Goal: Task Accomplishment & Management: Manage account settings

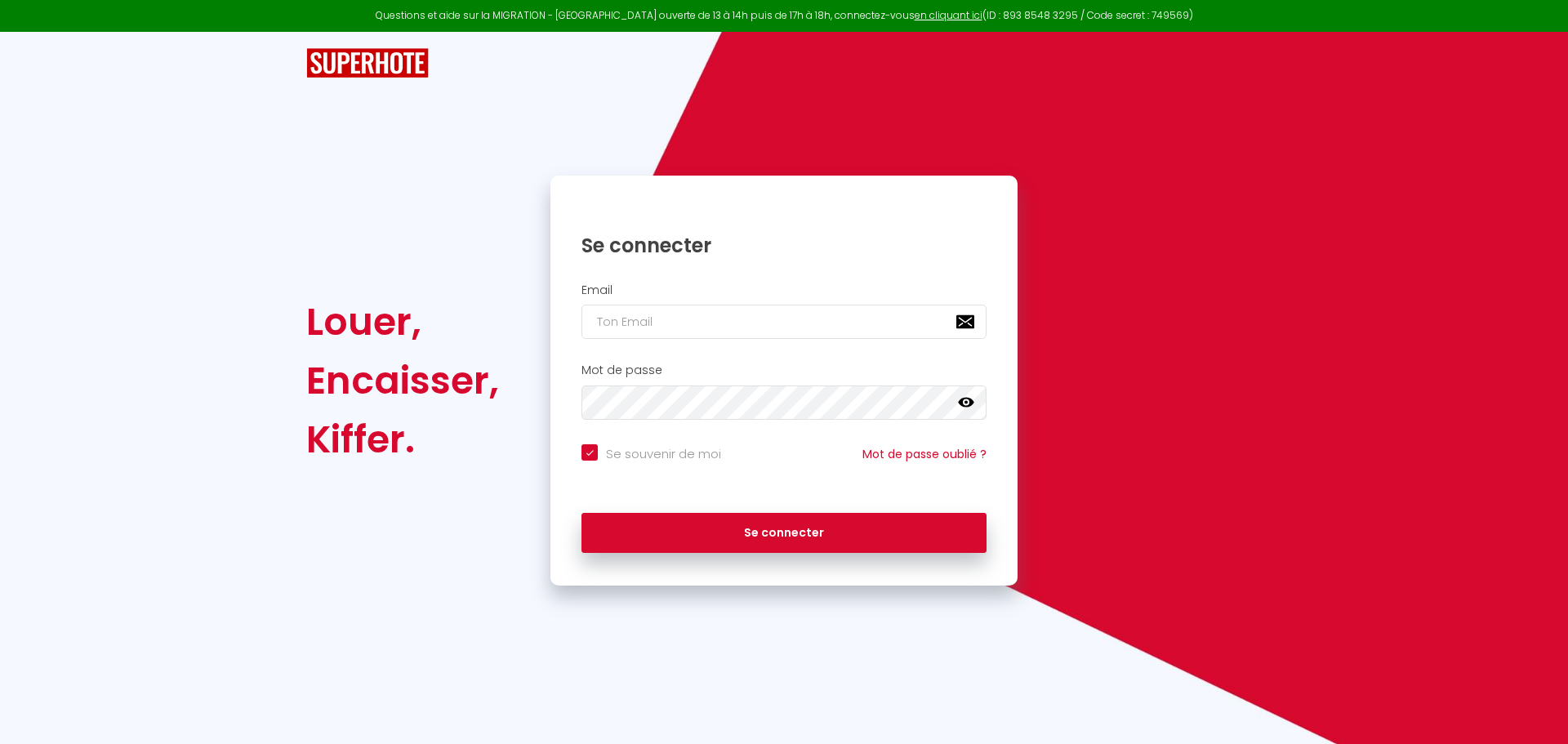
checkbox input "true"
click at [722, 323] on input "email" at bounding box center [783, 322] width 405 height 35
type input "a"
checkbox input "true"
type input "al"
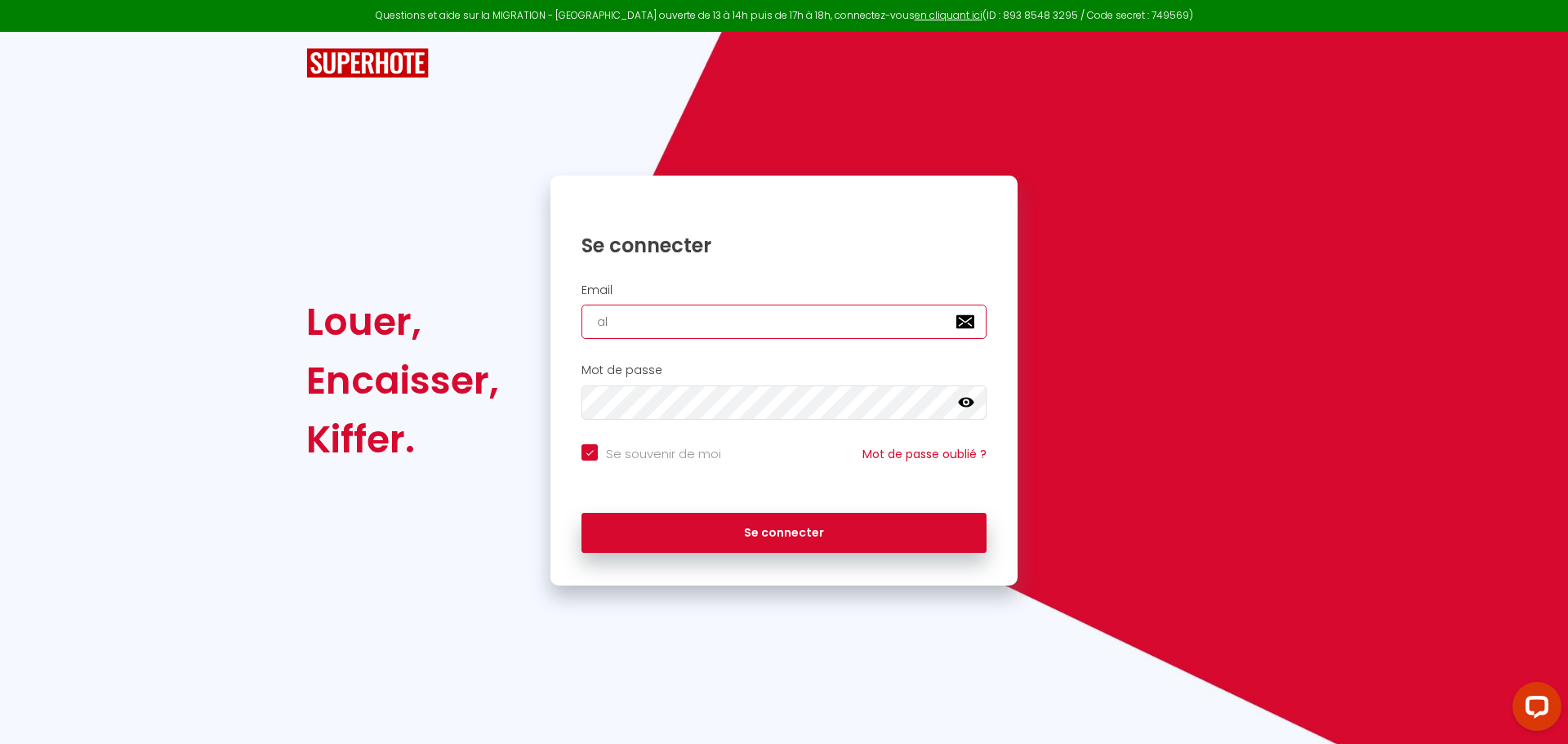
checkbox input "true"
type input "ale"
checkbox input "true"
type input "[PERSON_NAME]"
checkbox input "true"
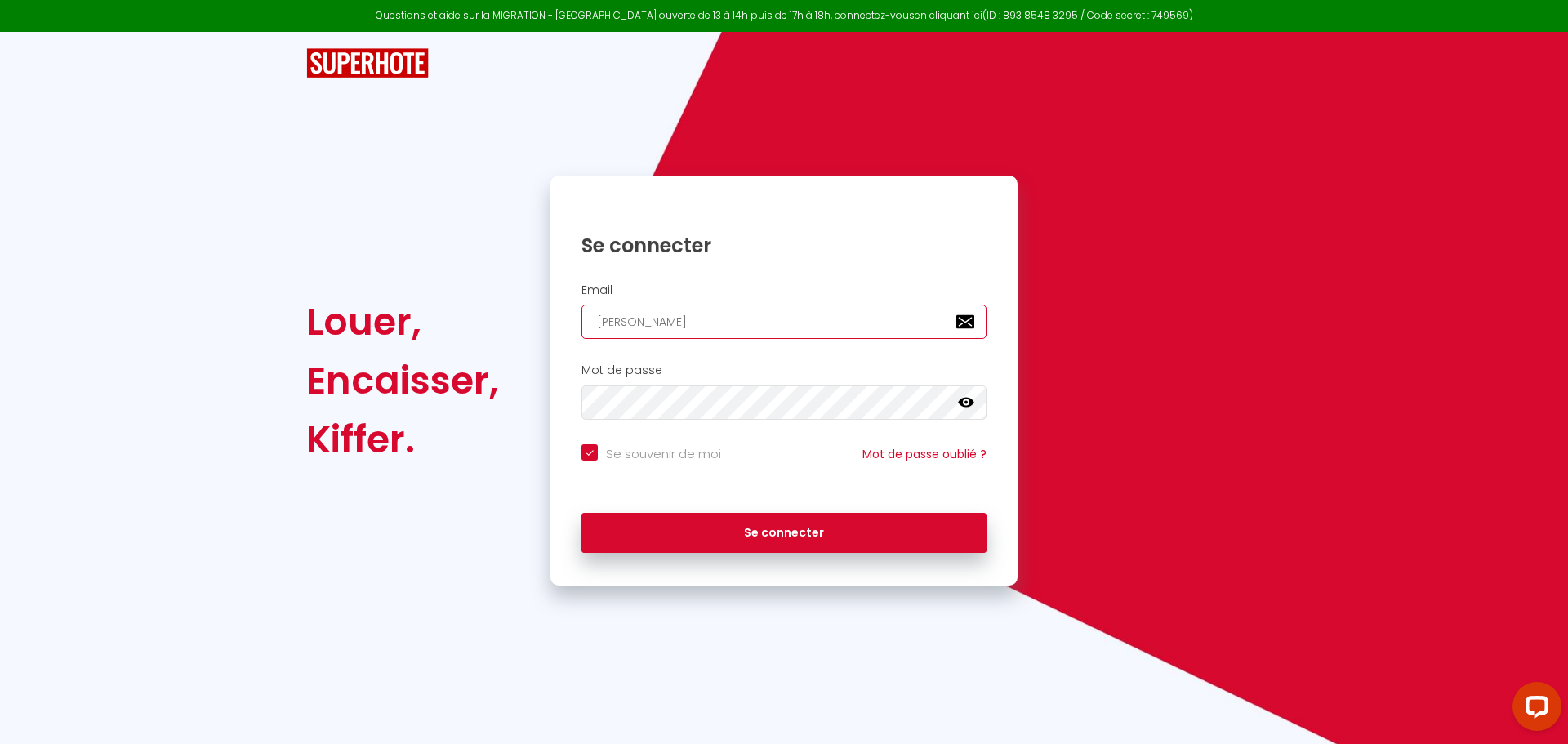
type input "alexa"
checkbox input "true"
type input "alexan"
checkbox input "true"
type input "alexand"
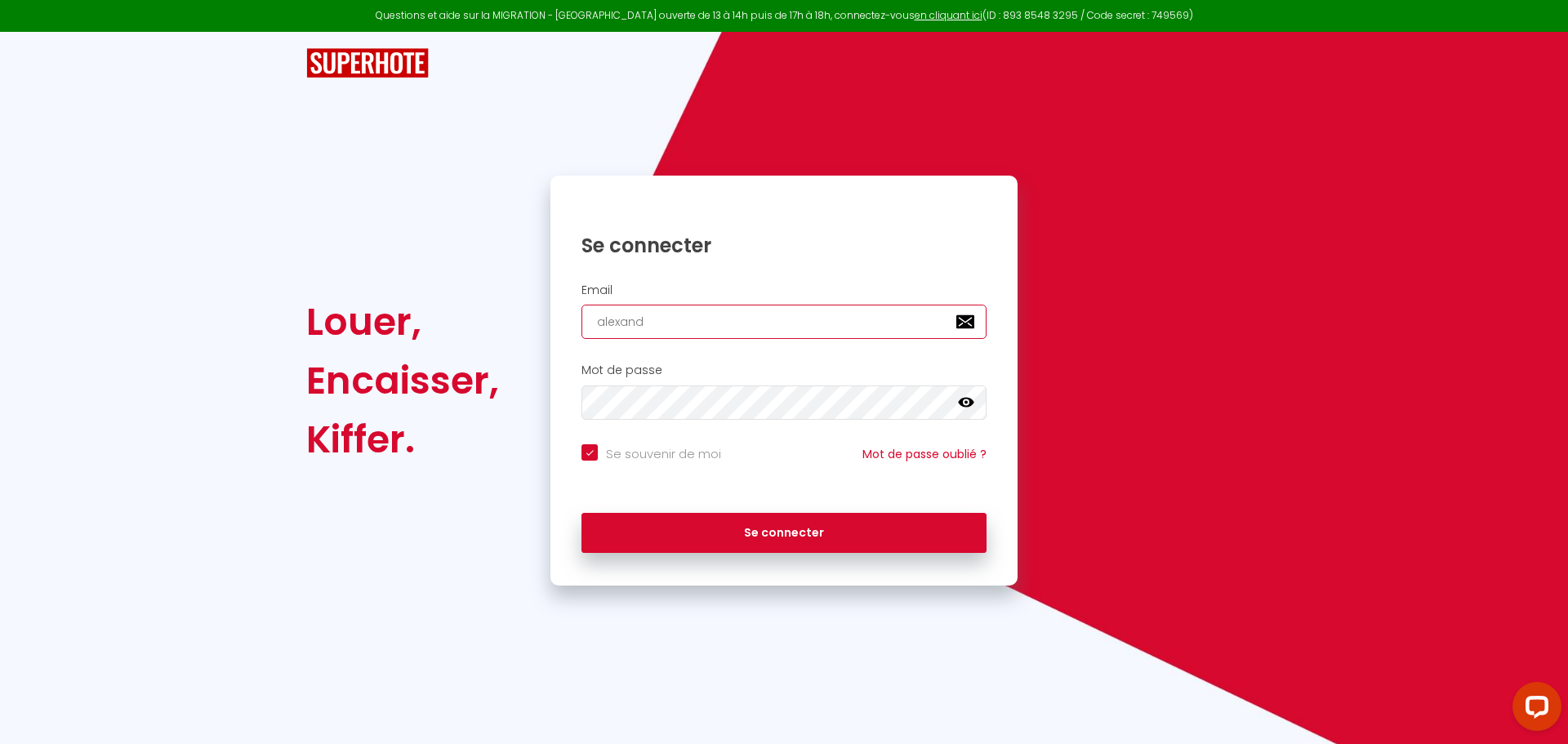
checkbox input "true"
type input "[PERSON_NAME]"
checkbox input "true"
type input "[PERSON_NAME]"
checkbox input "true"
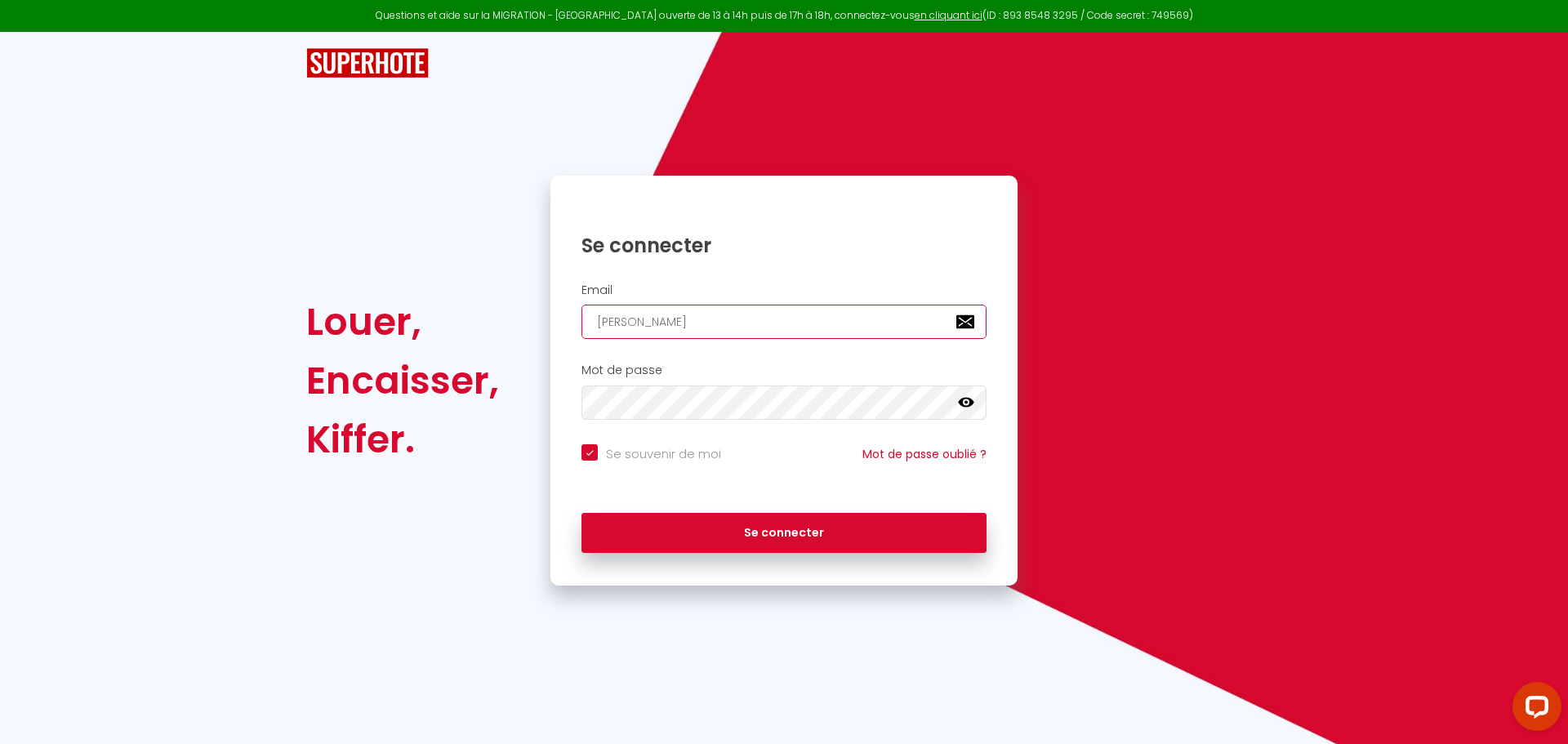
type input "[PERSON_NAME]."
checkbox input "true"
type input "[PERSON_NAME].d"
checkbox input "true"
type input "[PERSON_NAME].du"
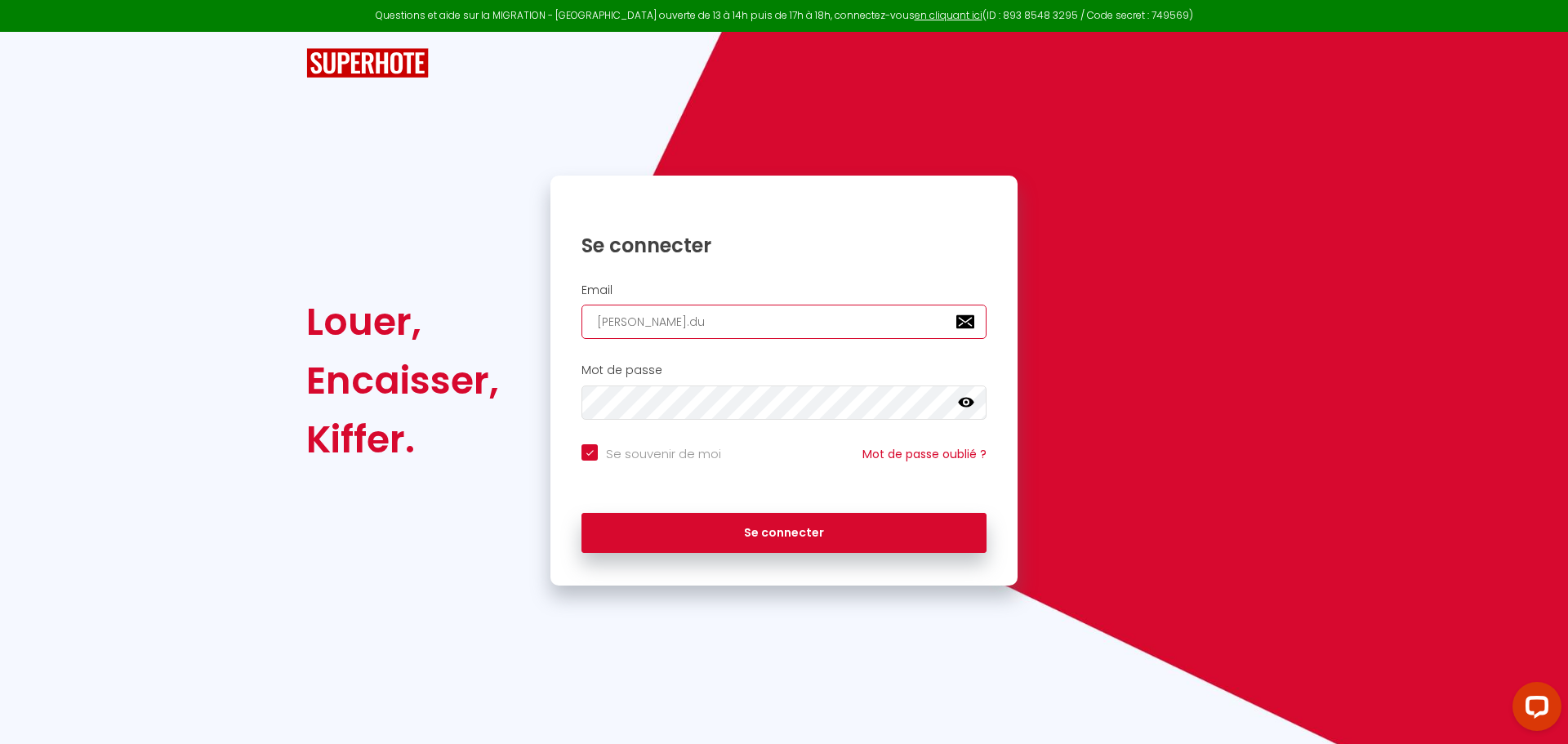
checkbox input "true"
type input "[PERSON_NAME].dum"
checkbox input "true"
type input "[PERSON_NAME].dumu"
checkbox input "true"
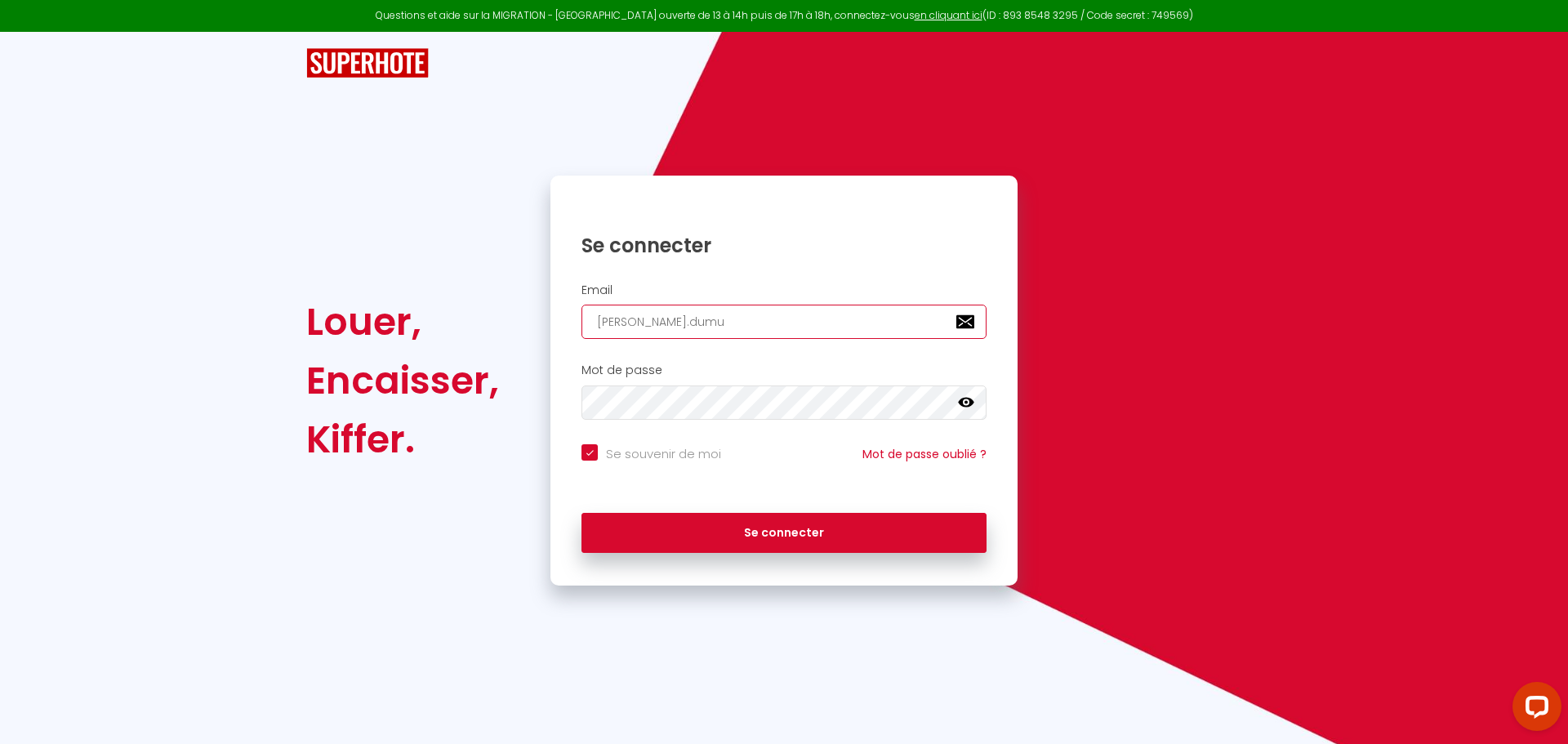
type input "[PERSON_NAME].dumur"
checkbox input "true"
type input "[PERSON_NAME].dumur6"
checkbox input "true"
type input "[PERSON_NAME].dumur6@"
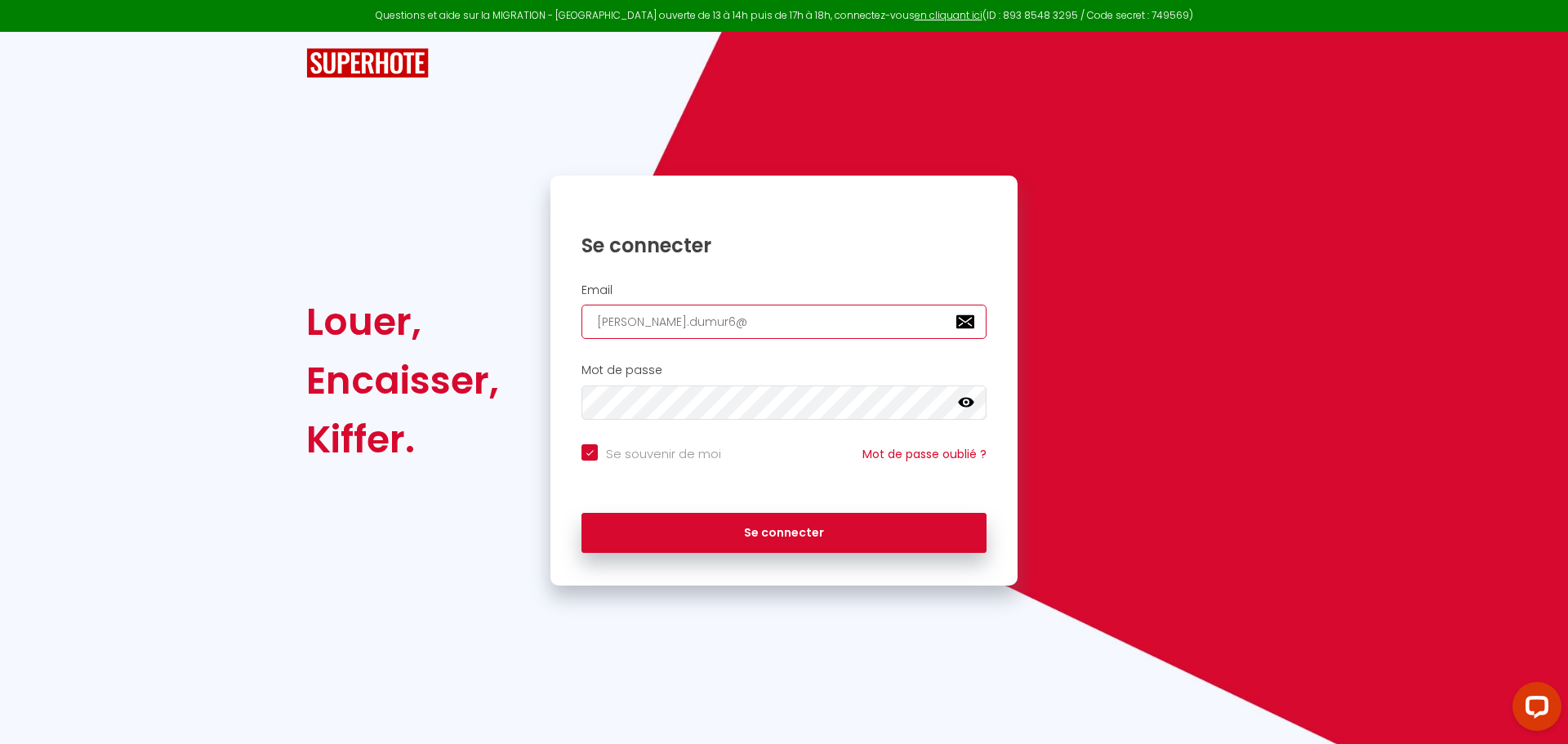
checkbox input "true"
type input "[PERSON_NAME].dumur6@g"
checkbox input "true"
type input "[PERSON_NAME].dumur6@gm"
checkbox input "true"
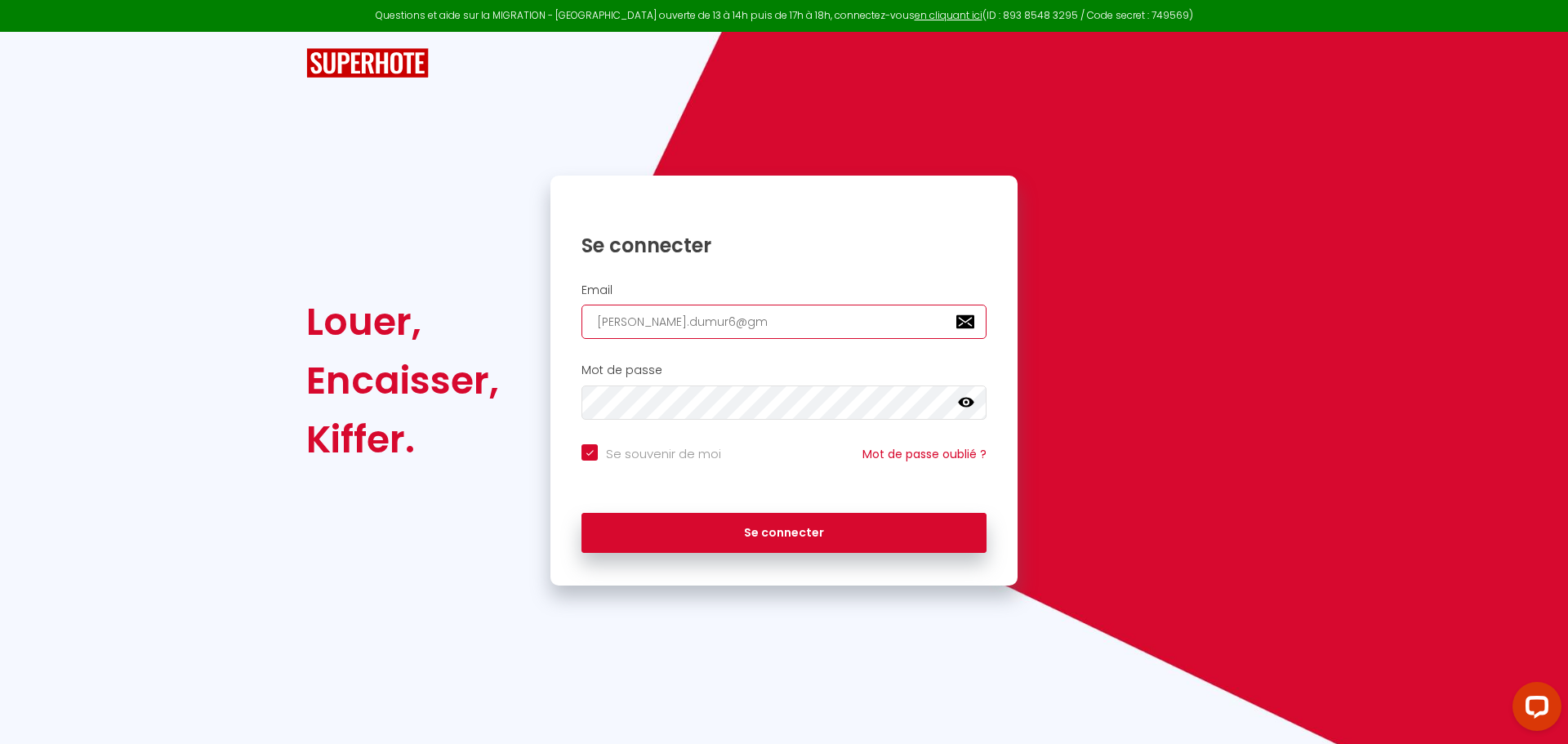
type input "[PERSON_NAME].dumur6@gma"
checkbox input "true"
type input "[PERSON_NAME].dumur6@gmai"
checkbox input "true"
type input "[PERSON_NAME][EMAIL_ADDRESS]"
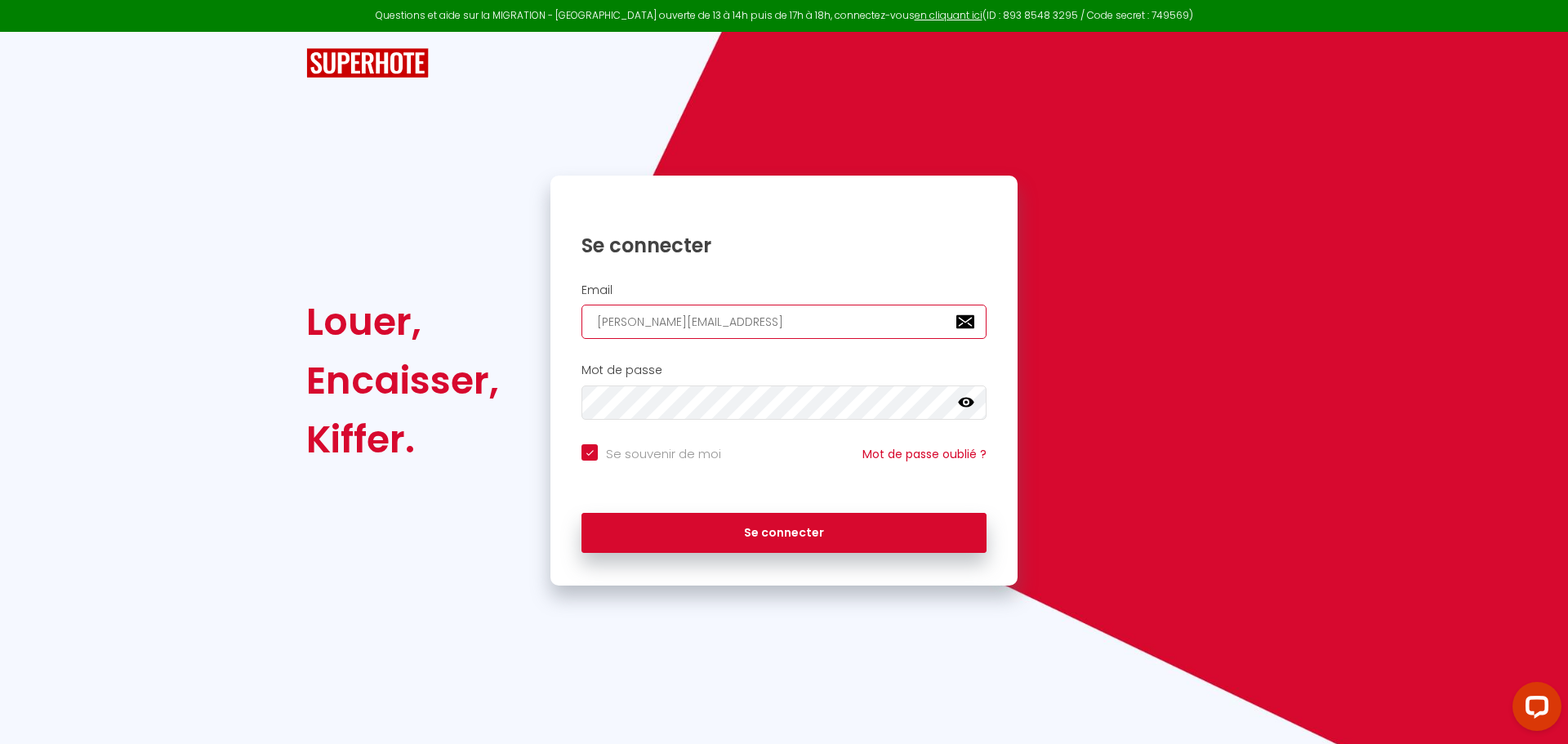
checkbox input "true"
type input "[PERSON_NAME][EMAIL_ADDRESS]."
checkbox input "true"
type input "[PERSON_NAME].dumur6@gmail.c"
checkbox input "true"
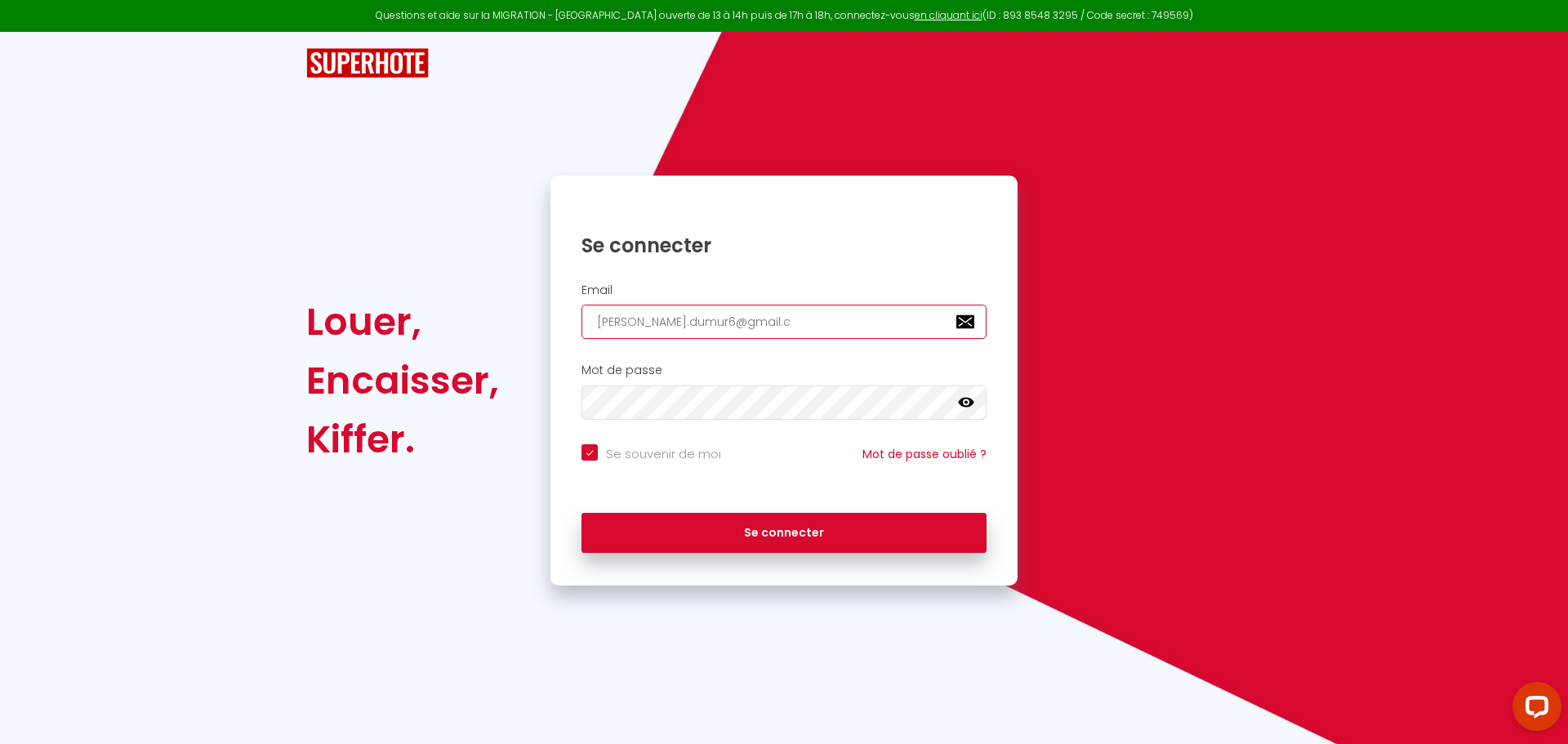
type input "[PERSON_NAME][EMAIL_ADDRESS][DOMAIN_NAME]"
checkbox input "true"
type input "[PERSON_NAME][EMAIL_ADDRESS][DOMAIN_NAME]"
checkbox input "true"
type input "[PERSON_NAME][EMAIL_ADDRESS][DOMAIN_NAME]"
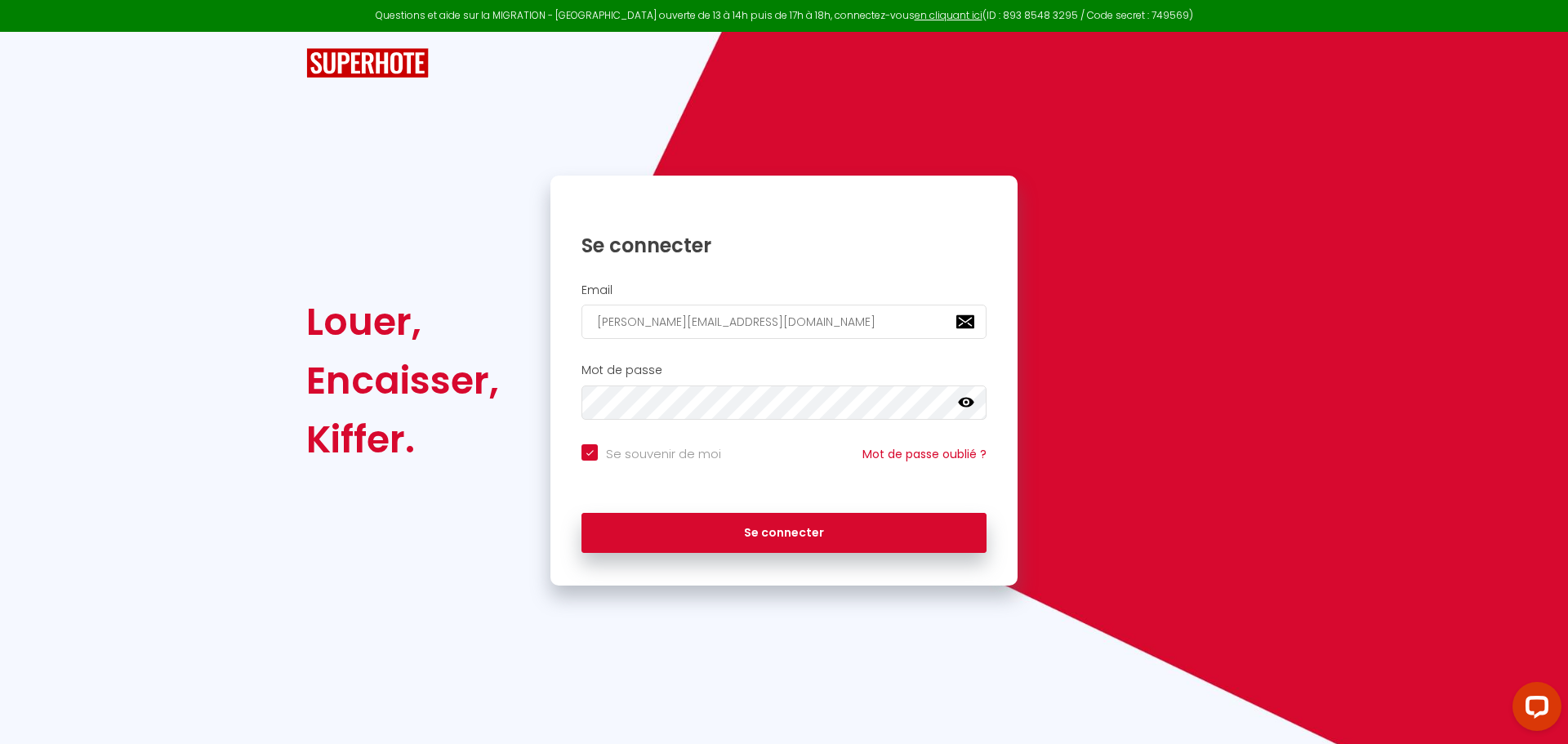
click at [587, 451] on input "Se souvenir de moi" at bounding box center [650, 453] width 139 height 16
checkbox input "false"
click at [967, 403] on icon at bounding box center [966, 403] width 16 height 10
click at [967, 403] on icon at bounding box center [966, 403] width 16 height 16
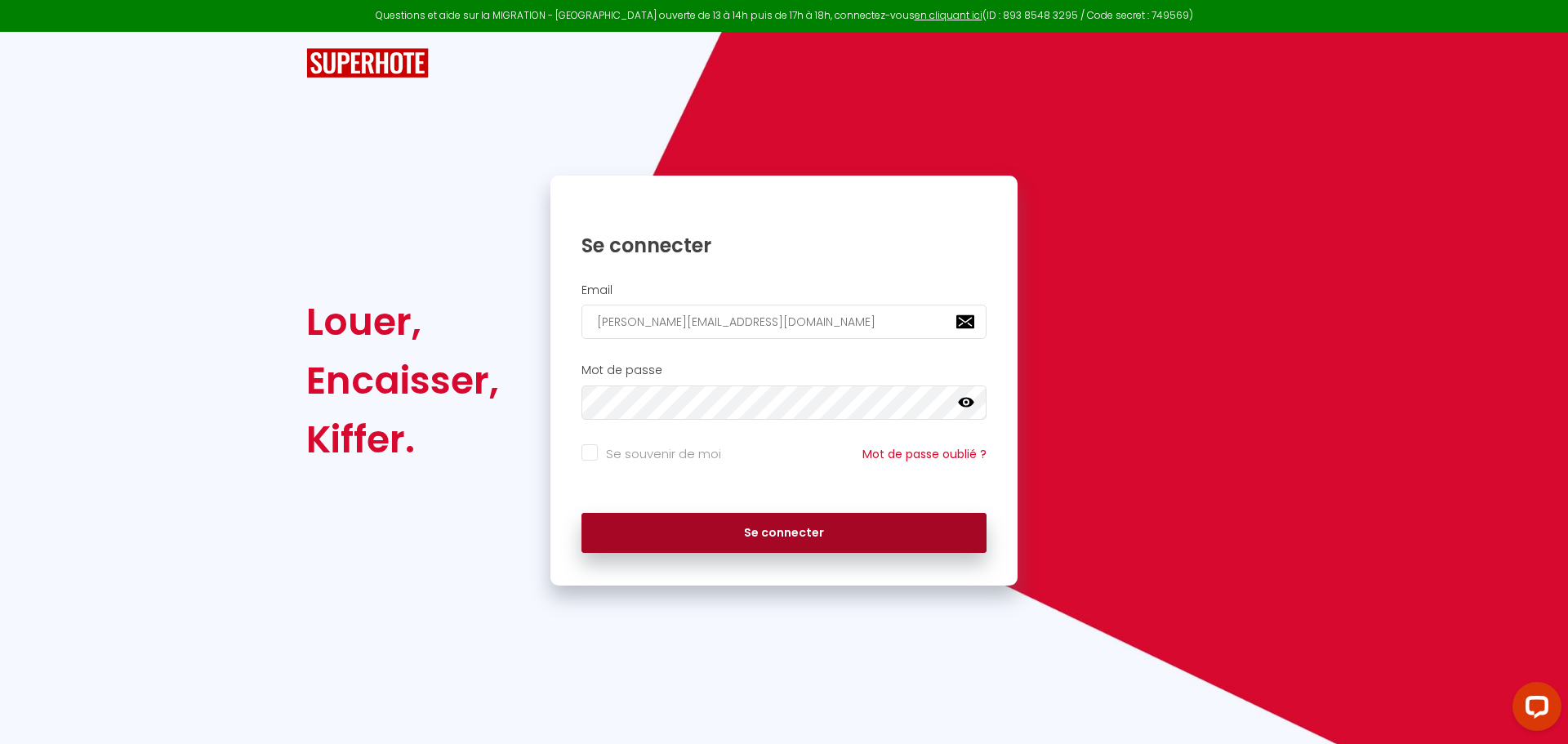
click at [772, 540] on button "Se connecter" at bounding box center [783, 534] width 405 height 41
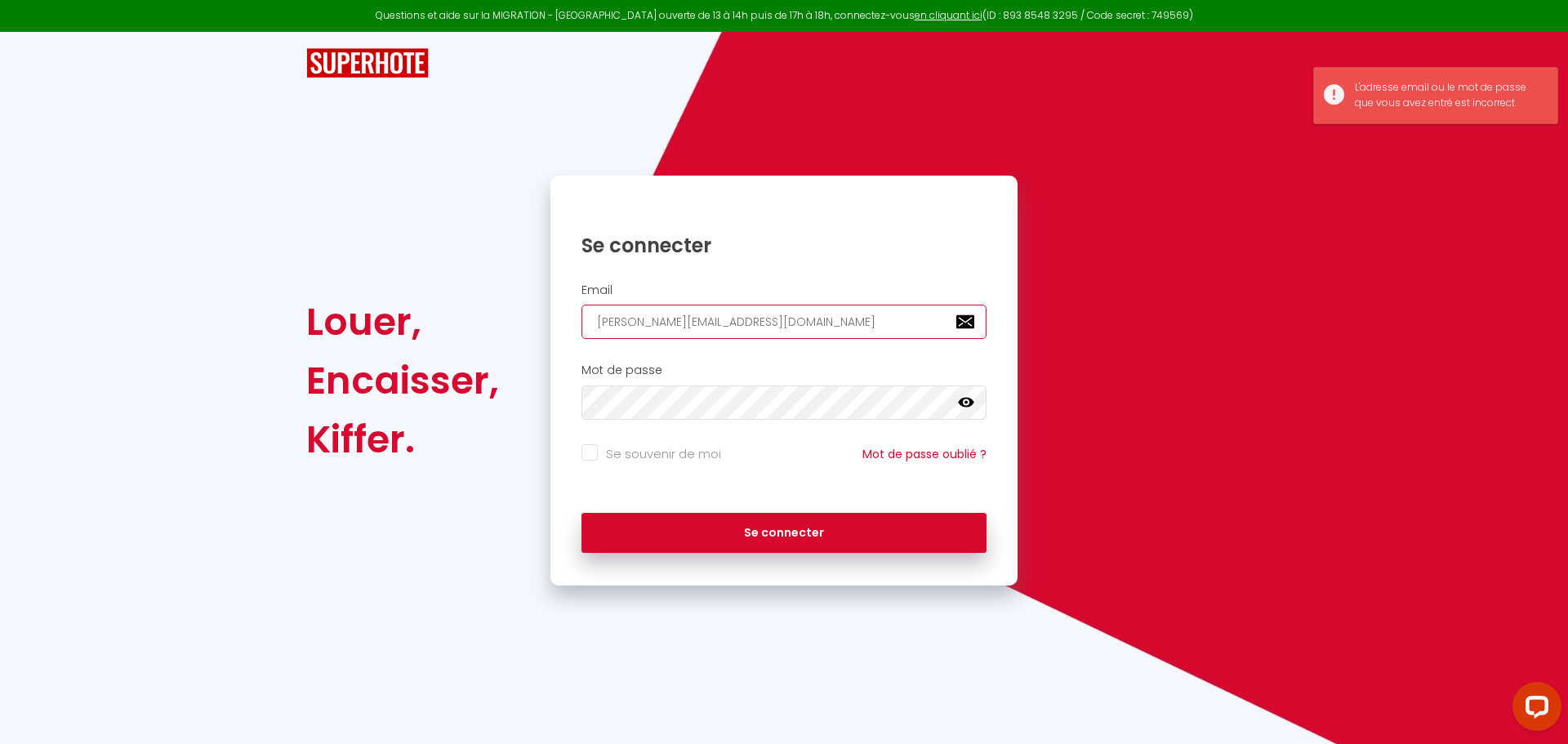
click at [598, 326] on input "[PERSON_NAME][EMAIL_ADDRESS][DOMAIN_NAME]" at bounding box center [783, 322] width 405 height 35
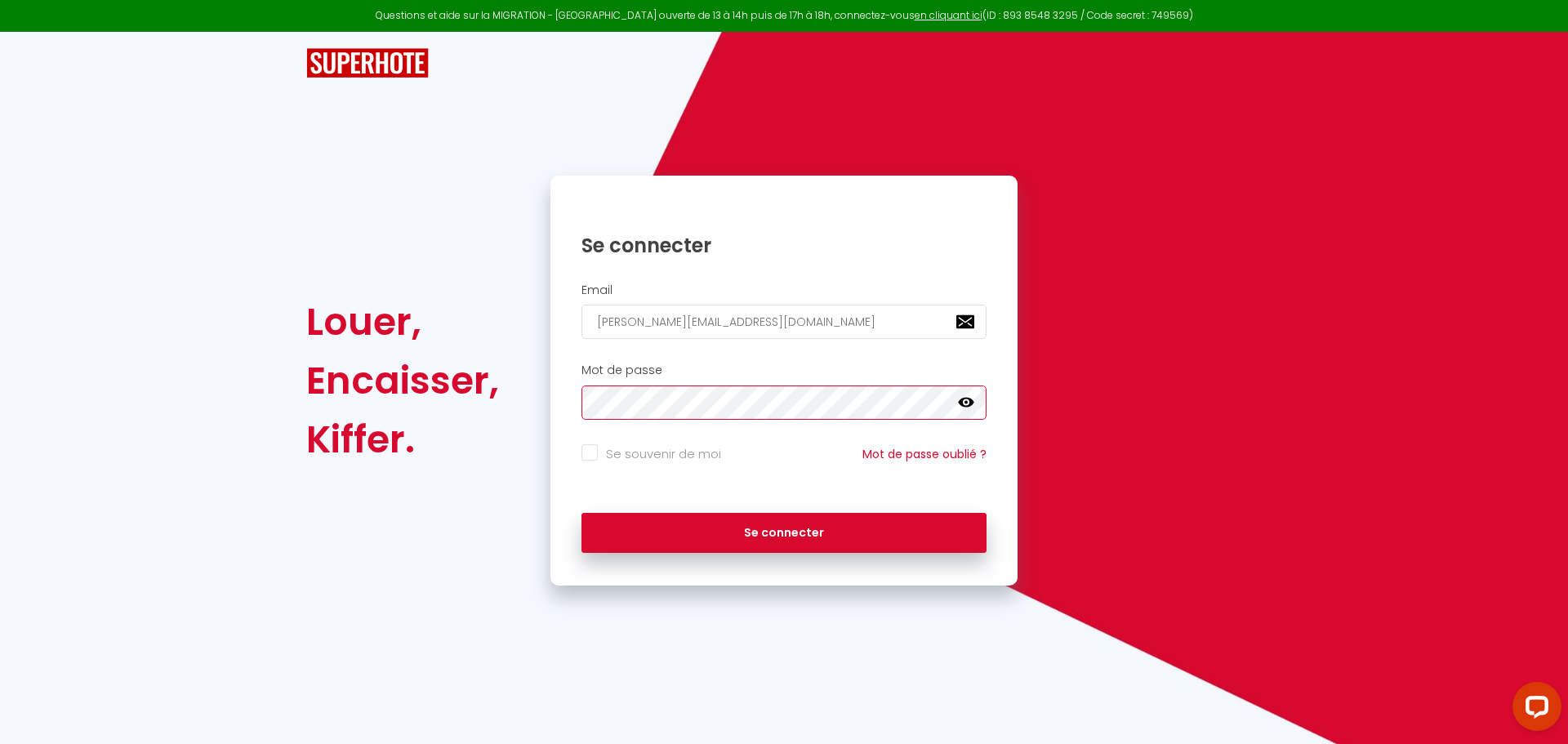
click at [542, 406] on div "Se connecter Email [PERSON_NAME][EMAIL_ADDRESS][DOMAIN_NAME] Mot de passe false…" at bounding box center [784, 380] width 488 height 410
click at [970, 403] on icon at bounding box center [966, 403] width 16 height 10
click at [970, 403] on icon at bounding box center [966, 403] width 16 height 13
click at [968, 406] on icon at bounding box center [966, 403] width 16 height 10
click at [968, 406] on icon at bounding box center [966, 403] width 16 height 13
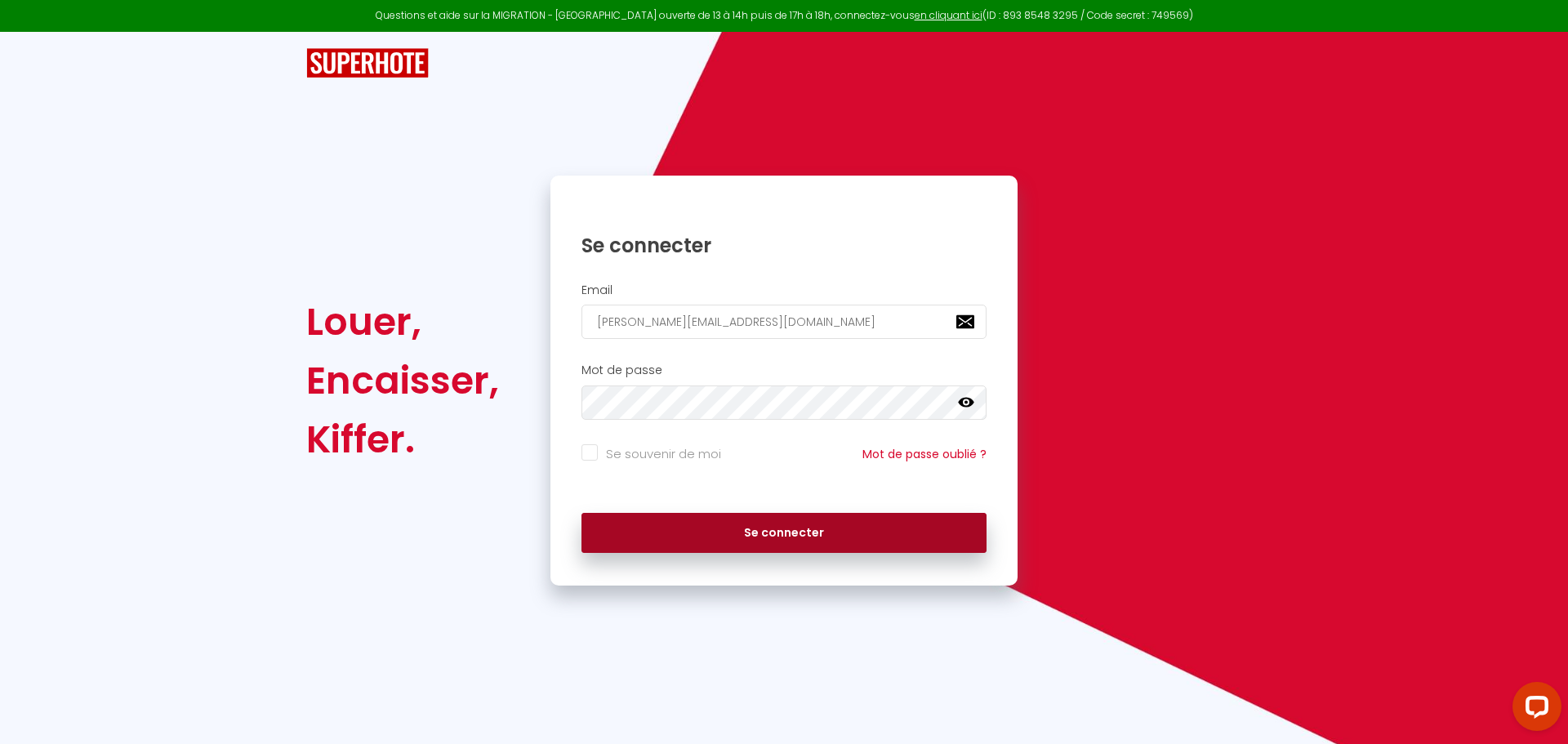
click at [783, 531] on button "Se connecter" at bounding box center [783, 534] width 405 height 41
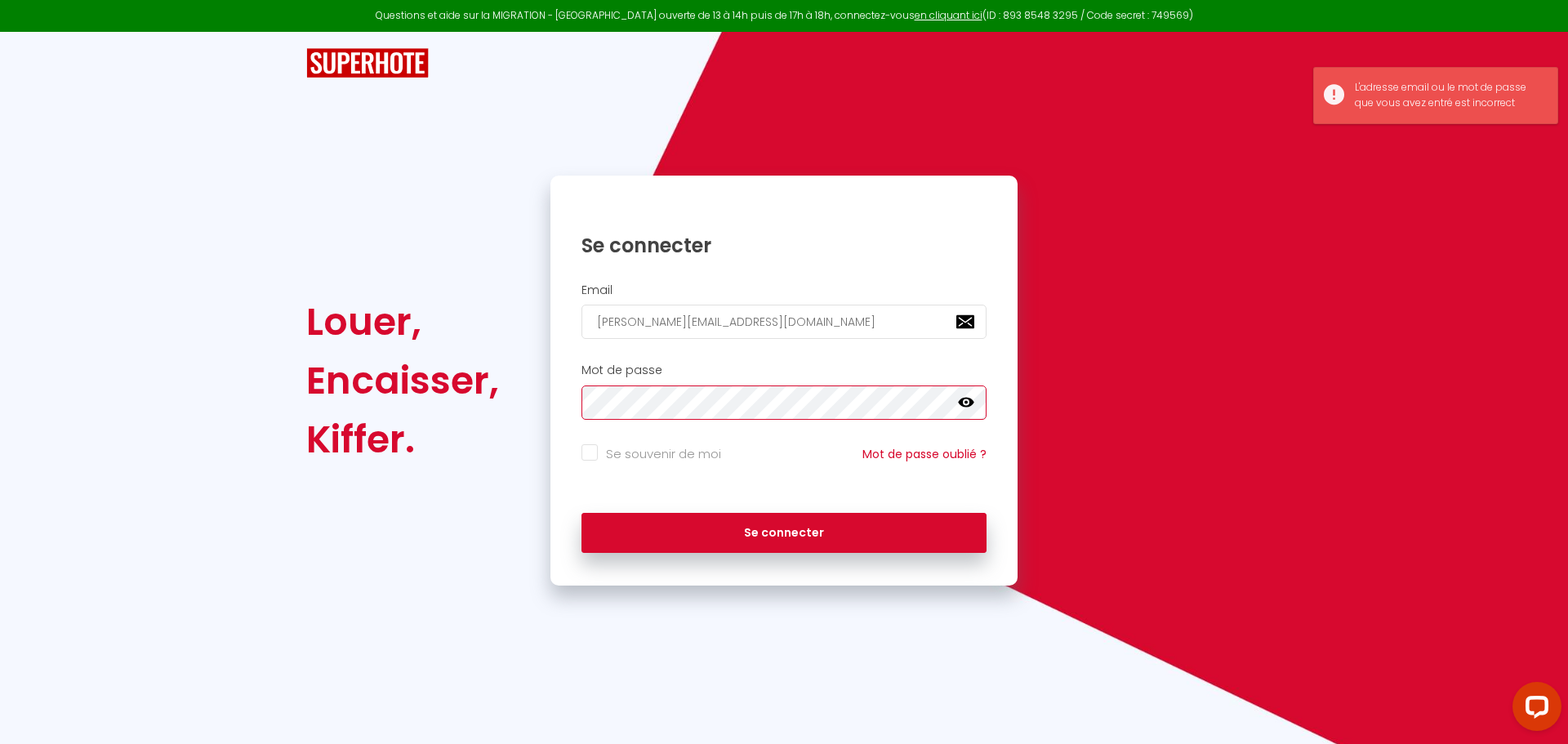
click at [477, 401] on div "Louer, Encaisser, Kiffer. Se connecter Email [PERSON_NAME][EMAIL_ADDRESS][DOMAI…" at bounding box center [784, 380] width 977 height 410
click at [964, 403] on icon at bounding box center [966, 403] width 16 height 16
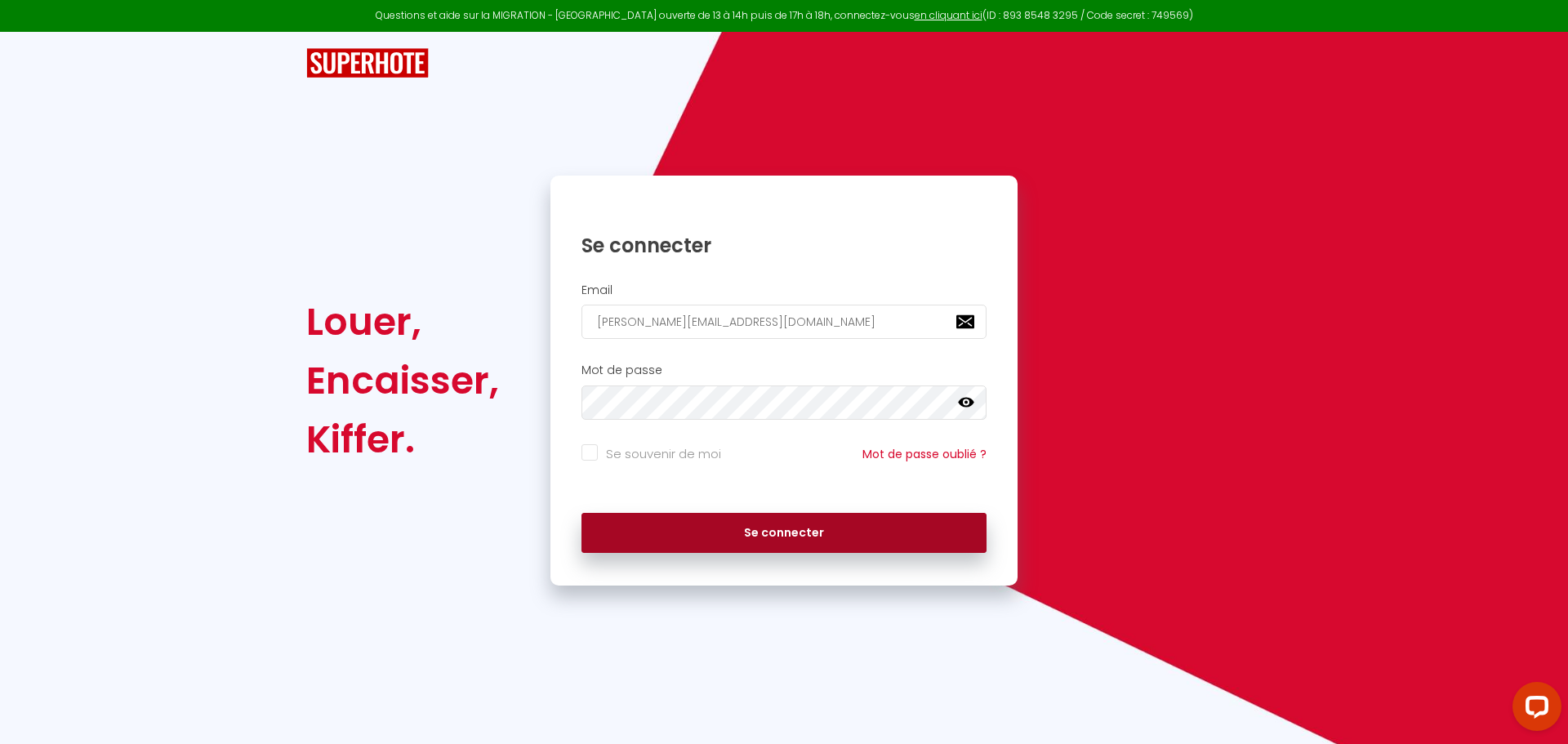
click at [772, 532] on button "Se connecter" at bounding box center [783, 534] width 405 height 41
